Goal: Information Seeking & Learning: Check status

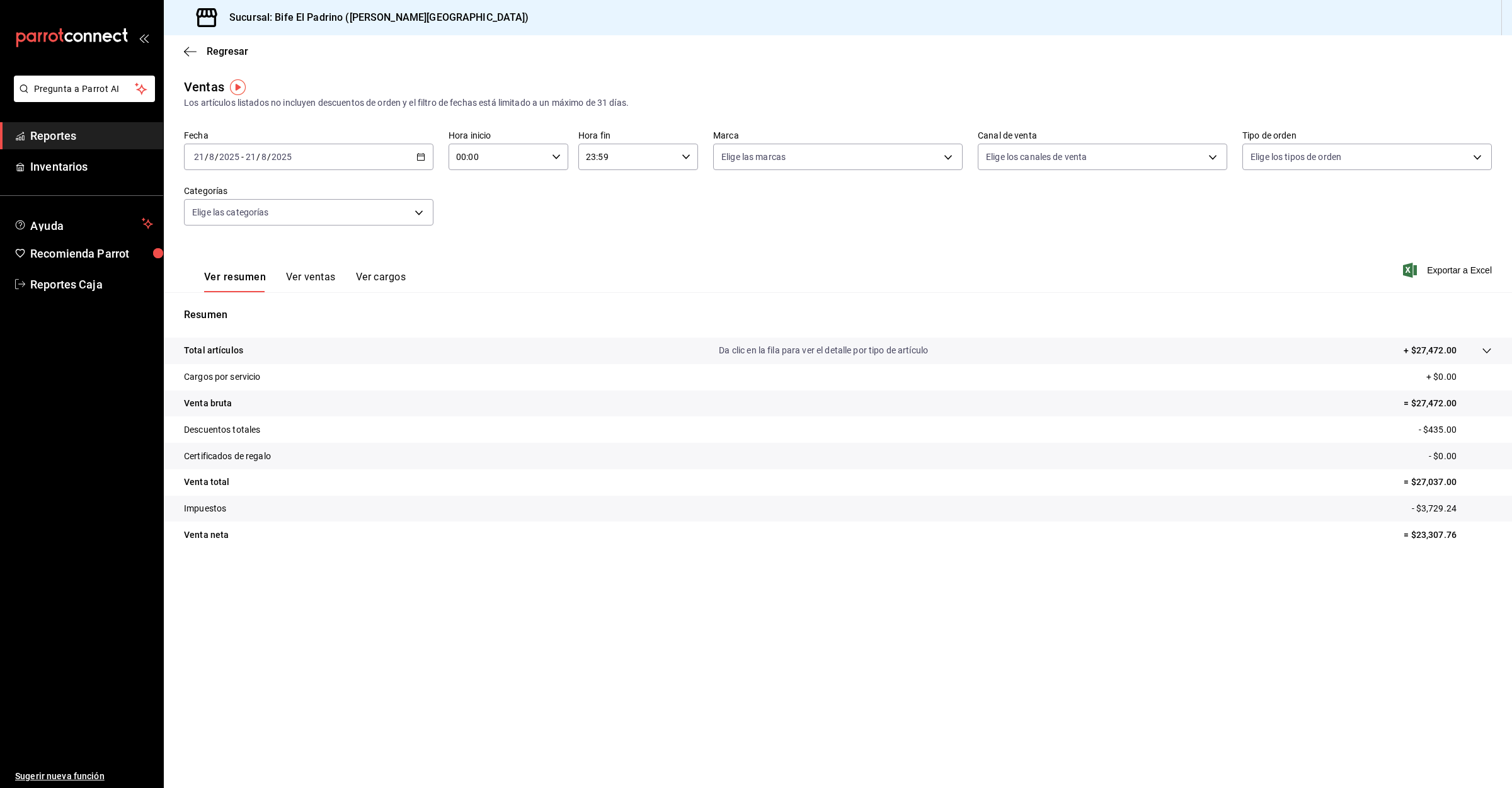
click at [78, 142] on span "Reportes" at bounding box center [91, 136] width 123 height 17
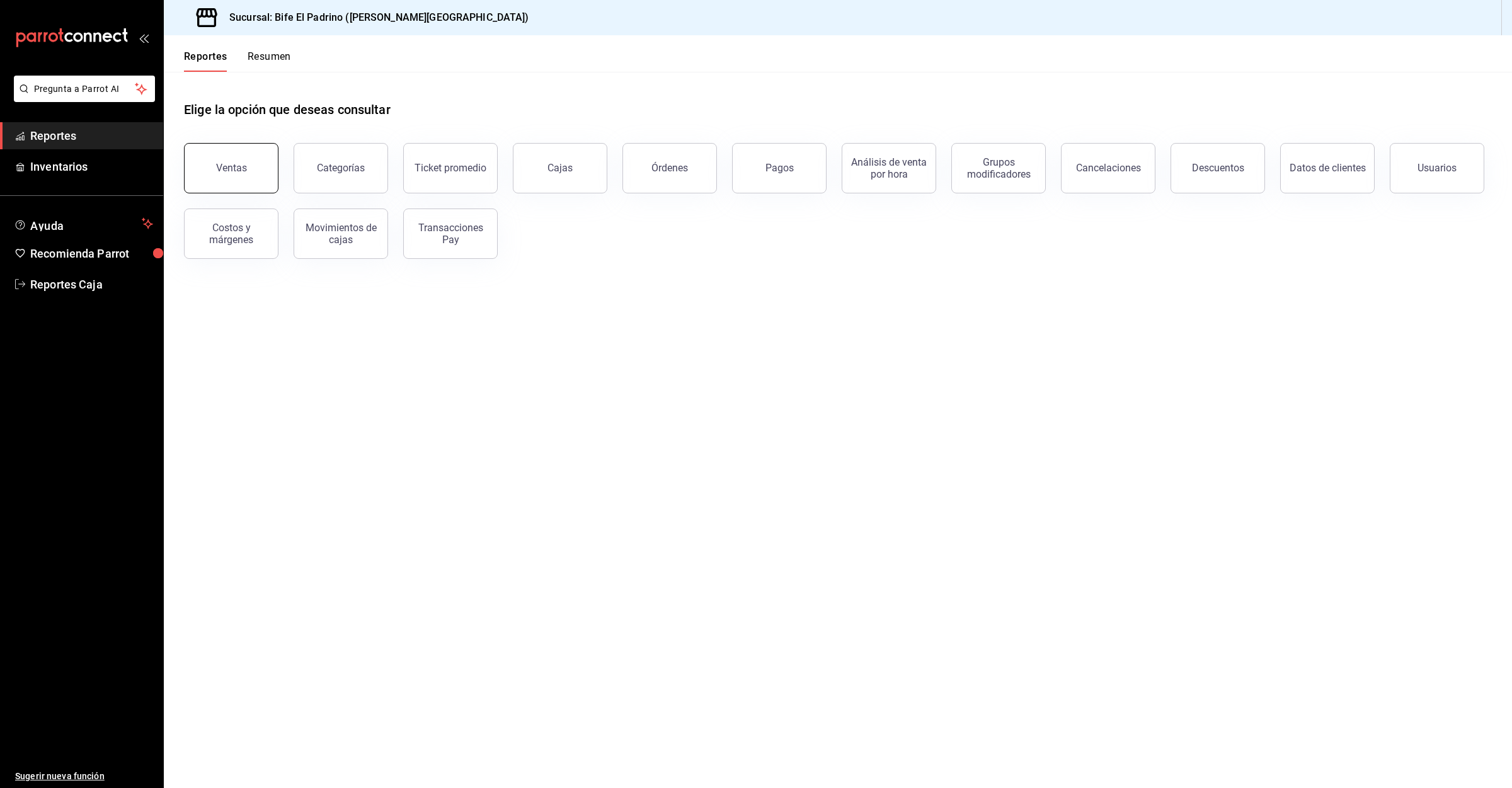
click at [241, 166] on div "Ventas" at bounding box center [231, 168] width 31 height 12
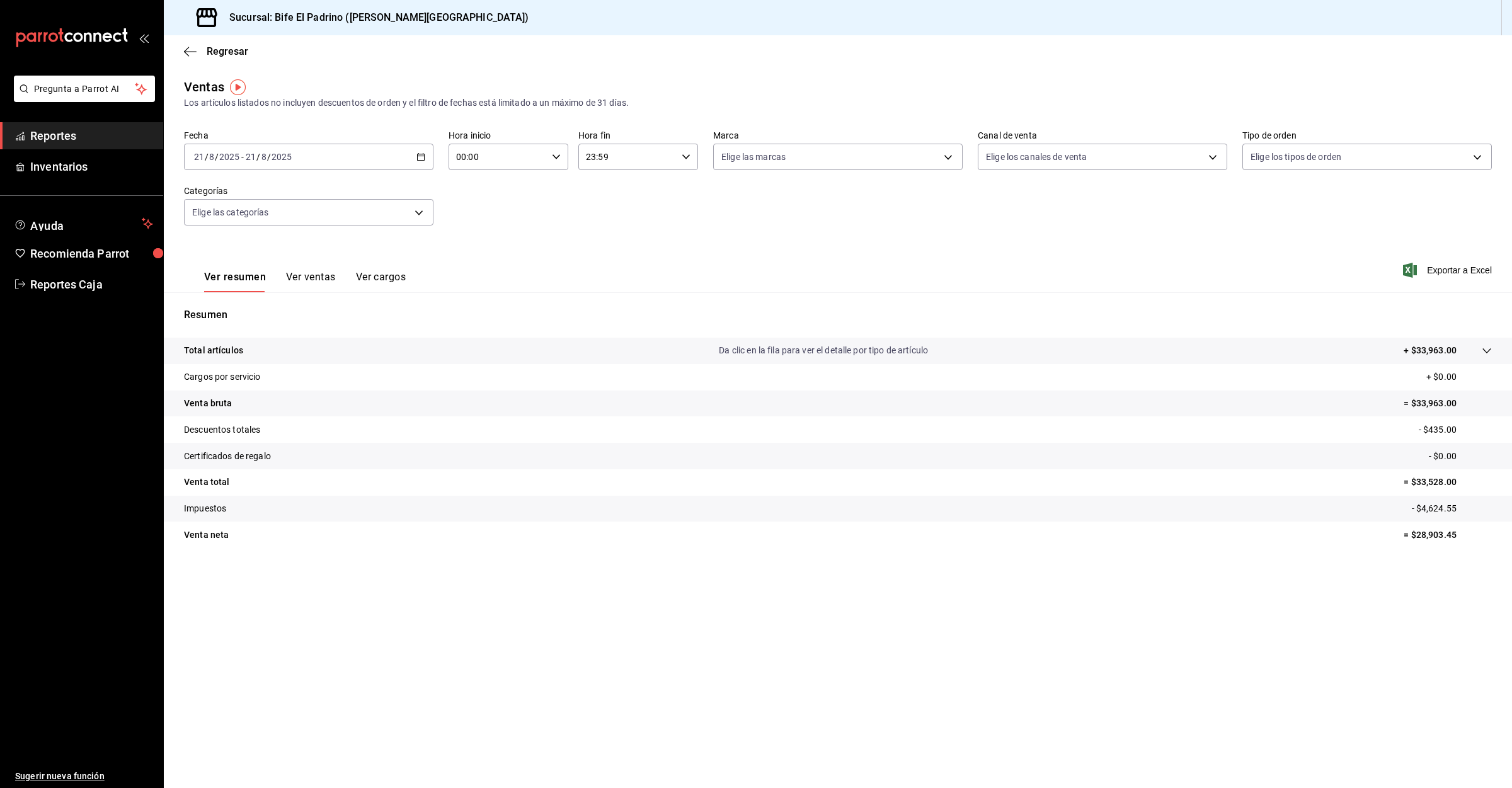
click at [55, 131] on span "Reportes" at bounding box center [91, 136] width 123 height 17
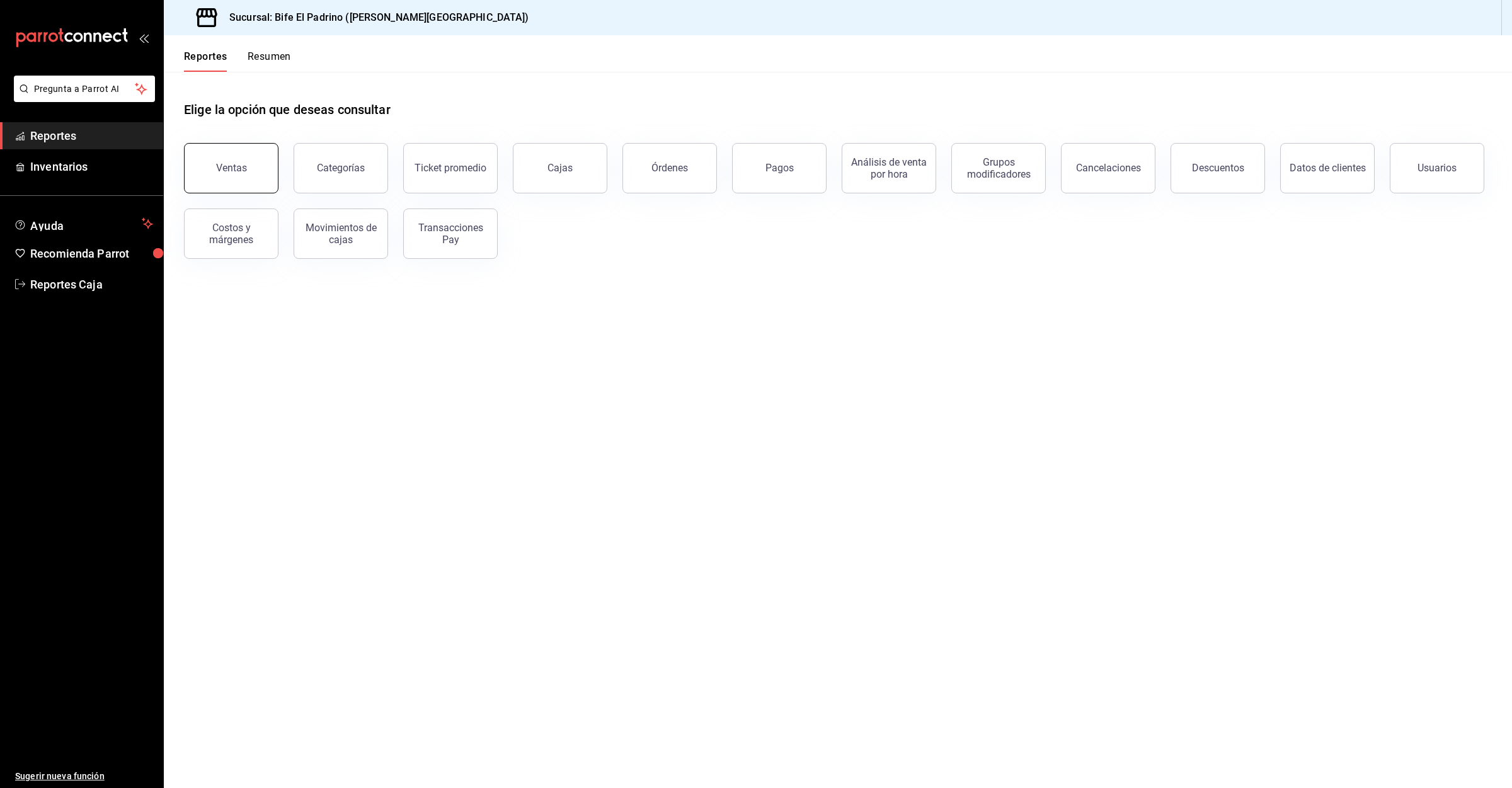
click at [233, 167] on div "Ventas" at bounding box center [231, 168] width 31 height 12
